Goal: Task Accomplishment & Management: Use online tool/utility

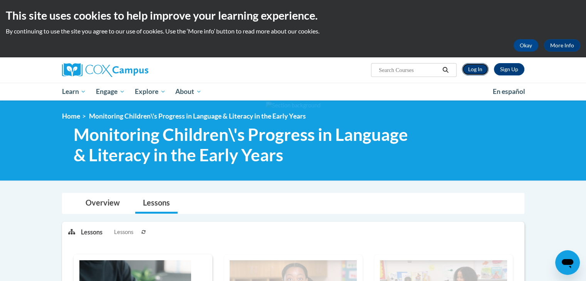
click at [471, 72] on link "Log In" at bounding box center [475, 69] width 27 height 12
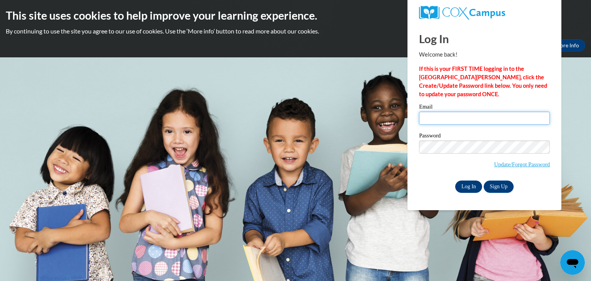
type input "hgreen6@cub.uca.edu"
click at [461, 182] on input "Log In" at bounding box center [469, 187] width 27 height 12
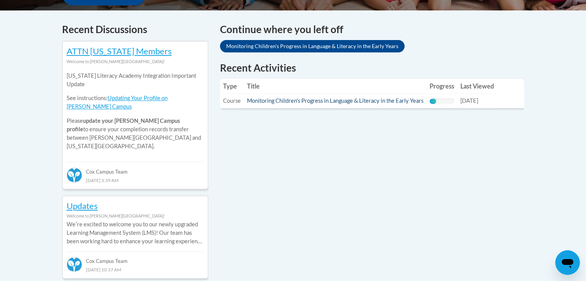
scroll to position [325, 0]
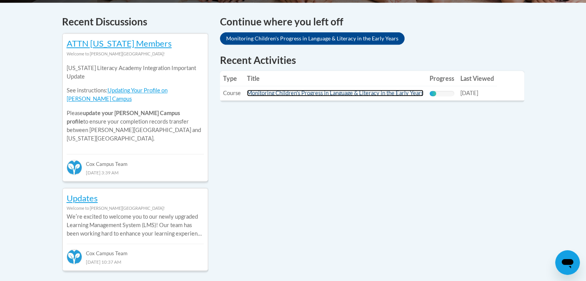
click at [398, 94] on link "Monitoring Children's Progress in Language & Literacy in the Early Years" at bounding box center [335, 93] width 176 height 7
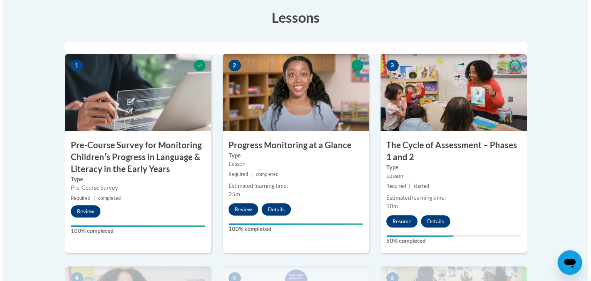
scroll to position [304, 0]
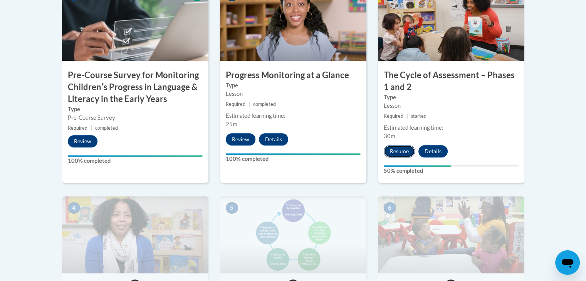
click at [409, 151] on button "Resume" at bounding box center [399, 151] width 31 height 12
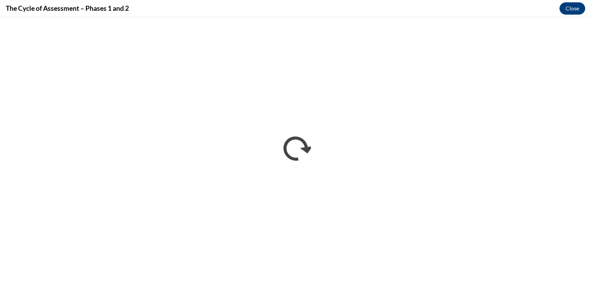
scroll to position [0, 0]
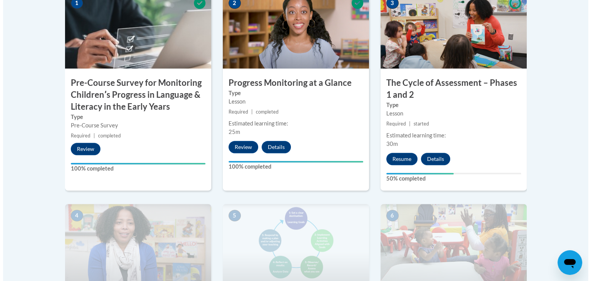
scroll to position [297, 0]
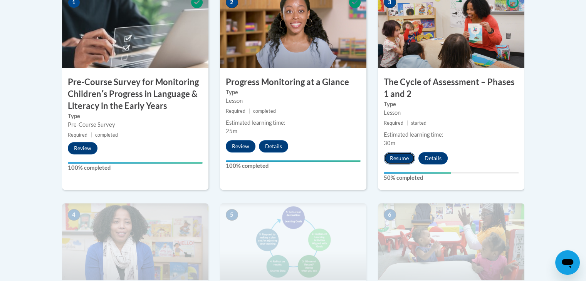
click at [395, 157] on button "Resume" at bounding box center [399, 158] width 31 height 12
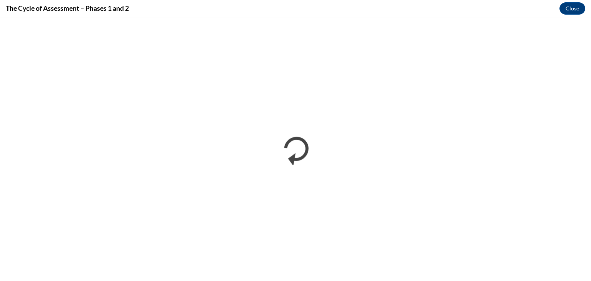
scroll to position [0, 0]
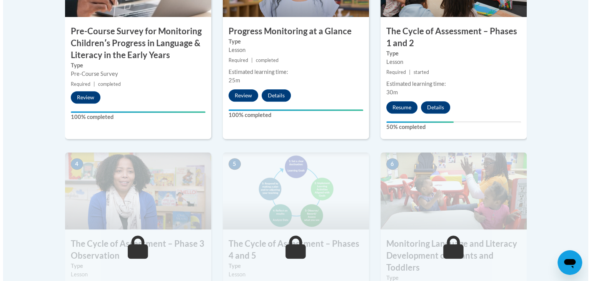
scroll to position [350, 0]
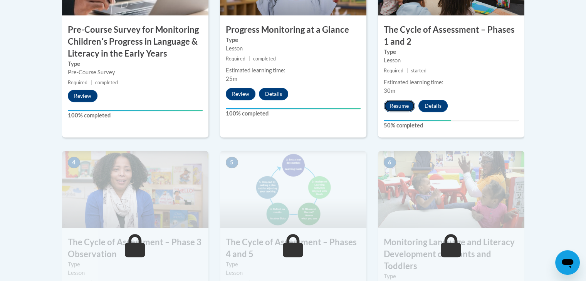
click at [397, 110] on button "Resume" at bounding box center [399, 106] width 31 height 12
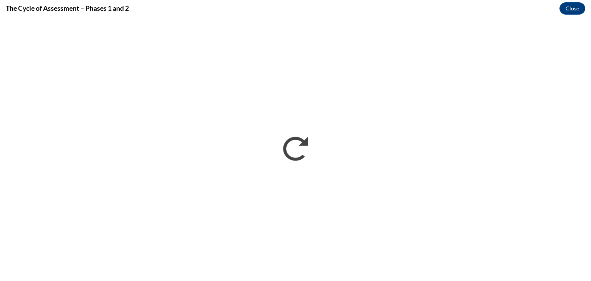
scroll to position [0, 0]
